Goal: Information Seeking & Learning: Learn about a topic

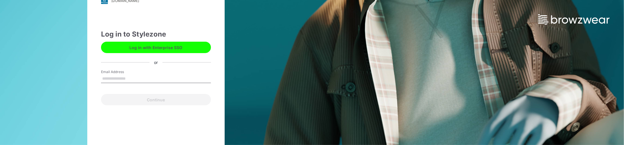
click at [125, 77] on input "Email Address" at bounding box center [156, 79] width 110 height 9
type input "**********"
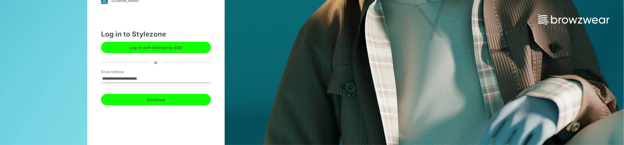
click at [147, 101] on button "Continue" at bounding box center [156, 99] width 110 height 11
click at [152, 98] on button "Continue" at bounding box center [156, 99] width 110 height 11
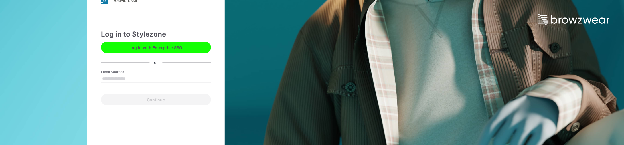
click at [132, 75] on input "Email Address" at bounding box center [156, 79] width 110 height 9
type input "**********"
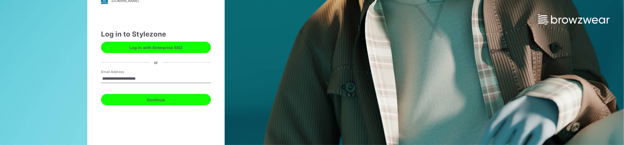
click at [149, 102] on button "Continue" at bounding box center [156, 99] width 110 height 11
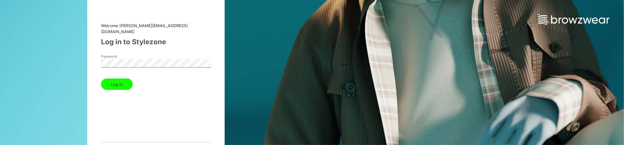
click at [101, 79] on button "Log in" at bounding box center [117, 84] width 32 height 11
click at [120, 82] on button "Log in" at bounding box center [117, 84] width 32 height 11
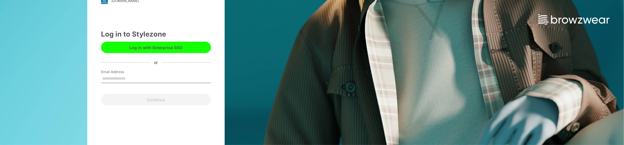
click at [115, 77] on input "Email Address" at bounding box center [156, 79] width 110 height 9
click at [144, 76] on input "Email Address" at bounding box center [156, 79] width 110 height 9
type input "**********"
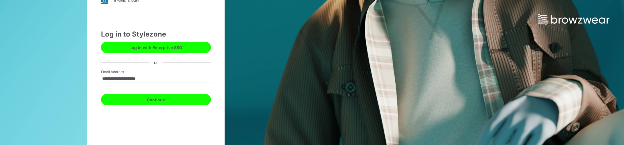
click at [147, 100] on button "Continue" at bounding box center [156, 99] width 110 height 11
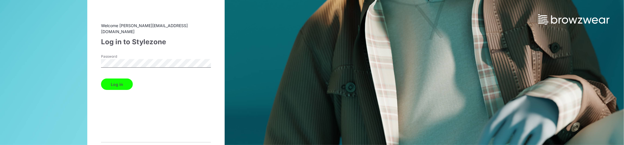
click at [101, 79] on button "Log in" at bounding box center [117, 84] width 32 height 11
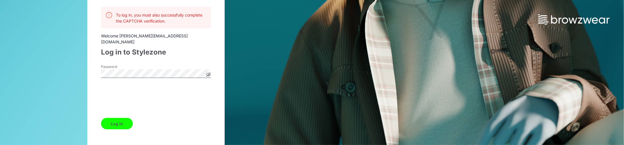
click at [121, 121] on button "Log in" at bounding box center [117, 123] width 32 height 11
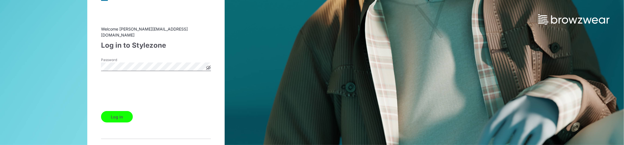
click at [210, 66] on icon at bounding box center [208, 68] width 4 height 4
click at [119, 113] on button "Log in" at bounding box center [117, 116] width 32 height 11
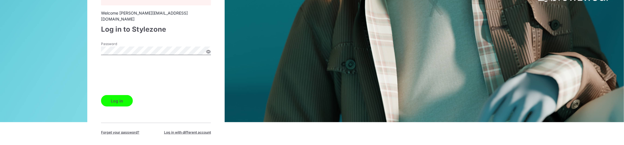
scroll to position [23, 0]
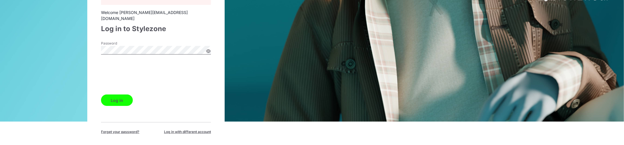
click at [124, 97] on button "Log in" at bounding box center [117, 100] width 32 height 11
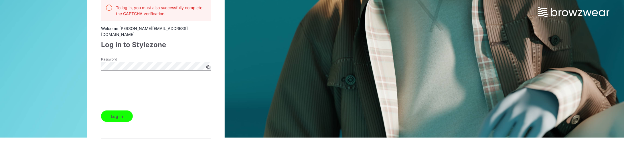
scroll to position [0, 0]
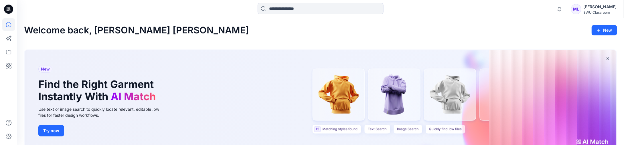
click at [590, 11] on div "BWU Classroom" at bounding box center [600, 12] width 33 height 4
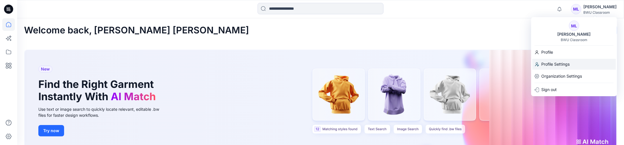
click at [555, 65] on p "Profile Settings" at bounding box center [556, 64] width 28 height 11
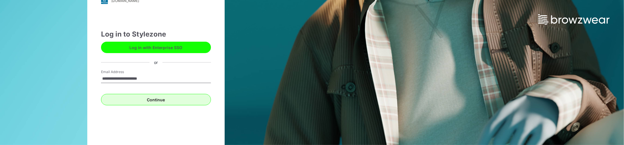
type input "**********"
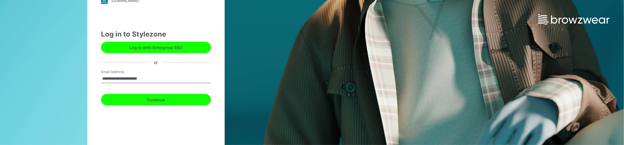
click at [145, 99] on button "Continue" at bounding box center [156, 99] width 110 height 11
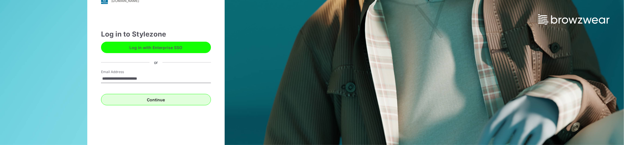
scroll to position [11, 0]
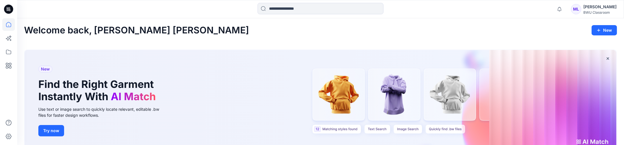
click at [575, 9] on div "ML" at bounding box center [576, 9] width 10 height 10
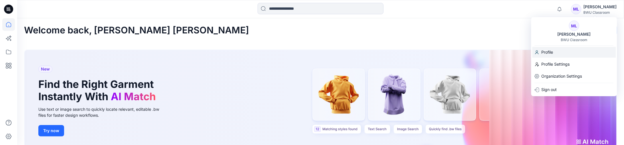
click at [549, 54] on p "Profile" at bounding box center [548, 52] width 12 height 11
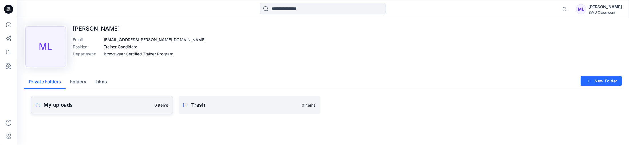
click at [61, 105] on p "My uploads" at bounding box center [97, 105] width 107 height 8
click at [10, 54] on icon at bounding box center [8, 52] width 13 height 13
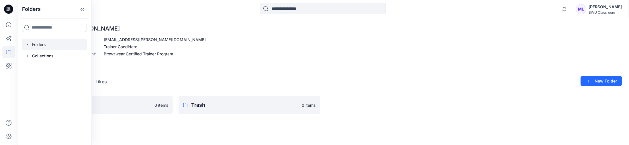
click at [34, 44] on div at bounding box center [54, 44] width 65 height 11
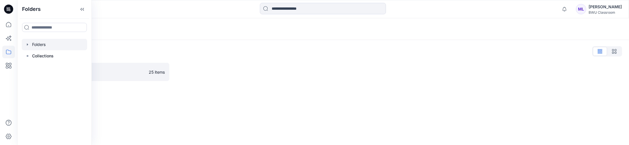
click at [148, 102] on div "Folders Folders List DPC Expert 25 items" at bounding box center [322, 81] width 611 height 127
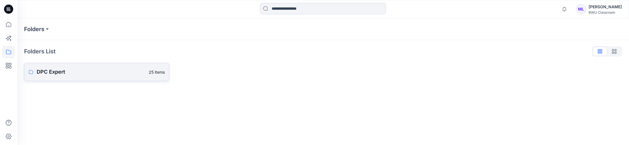
click at [110, 72] on p "DPC Expert" at bounding box center [91, 72] width 109 height 8
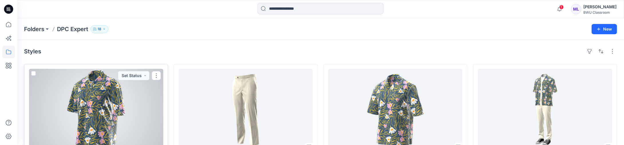
click at [133, 94] on div at bounding box center [96, 110] width 134 height 82
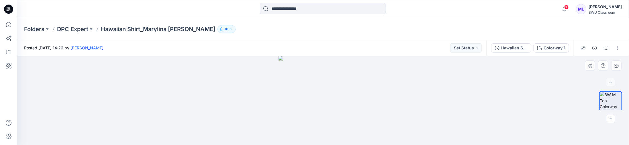
click at [317, 102] on img at bounding box center [322, 100] width 89 height 89
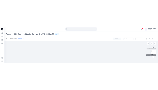
scroll to position [86, 0]
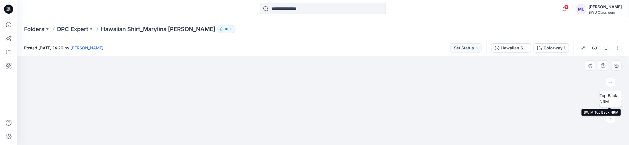
click at [608, 99] on img at bounding box center [610, 96] width 22 height 18
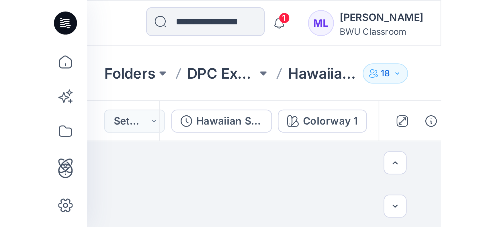
scroll to position [80, 0]
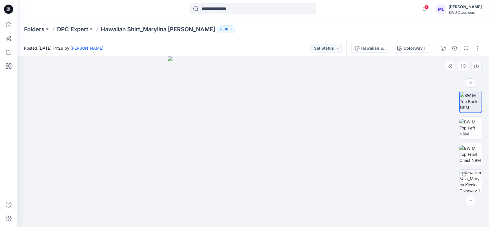
drag, startPoint x: 267, startPoint y: 157, endPoint x: 321, endPoint y: 157, distance: 53.8
click at [321, 145] on img at bounding box center [253, 141] width 170 height 170
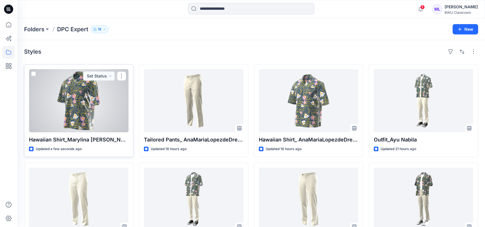
click at [80, 87] on div at bounding box center [78, 100] width 99 height 63
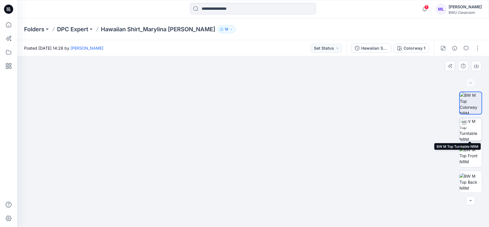
click at [469, 129] on img at bounding box center [470, 129] width 22 height 22
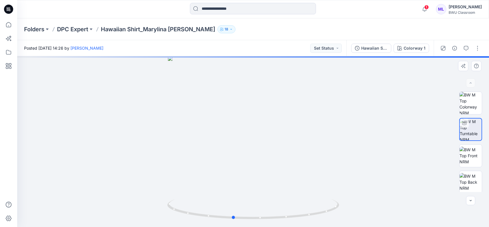
drag, startPoint x: 281, startPoint y: 180, endPoint x: 257, endPoint y: 179, distance: 25.0
click at [257, 145] on div at bounding box center [253, 141] width 472 height 170
drag, startPoint x: 268, startPoint y: 185, endPoint x: 247, endPoint y: 184, distance: 20.9
click at [247, 145] on div at bounding box center [253, 141] width 472 height 170
drag, startPoint x: 269, startPoint y: 181, endPoint x: 247, endPoint y: 181, distance: 22.6
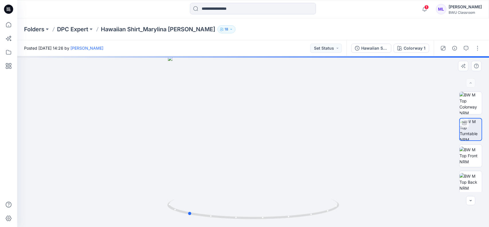
click at [247, 145] on div at bounding box center [253, 141] width 472 height 170
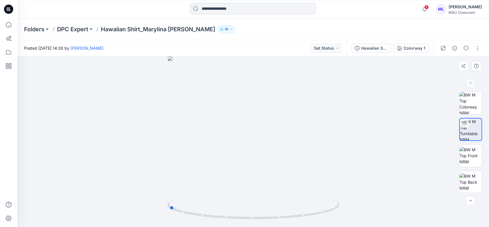
drag, startPoint x: 279, startPoint y: 180, endPoint x: 263, endPoint y: 180, distance: 16.0
click at [263, 145] on div at bounding box center [253, 141] width 472 height 170
drag, startPoint x: 291, startPoint y: 183, endPoint x: 267, endPoint y: 183, distance: 24.1
click at [268, 145] on div at bounding box center [253, 141] width 472 height 170
drag, startPoint x: 277, startPoint y: 182, endPoint x: 248, endPoint y: 182, distance: 29.2
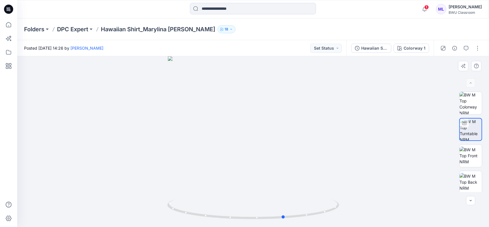
click at [248, 145] on div at bounding box center [253, 141] width 472 height 170
drag, startPoint x: 283, startPoint y: 174, endPoint x: 268, endPoint y: 175, distance: 14.9
click at [268, 145] on img at bounding box center [253, 70] width 459 height 314
drag, startPoint x: 272, startPoint y: 218, endPoint x: 222, endPoint y: 216, distance: 50.4
click at [227, 145] on icon at bounding box center [253, 209] width 173 height 21
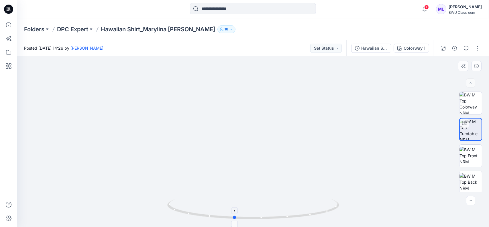
click at [220, 145] on icon at bounding box center [253, 209] width 173 height 21
click at [465, 145] on img at bounding box center [470, 155] width 22 height 18
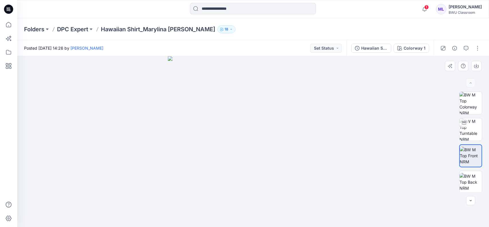
drag, startPoint x: 260, startPoint y: 190, endPoint x: 247, endPoint y: 190, distance: 12.9
click at [247, 145] on img at bounding box center [253, 141] width 170 height 170
click at [468, 145] on img at bounding box center [470, 182] width 22 height 18
